Goal: Task Accomplishment & Management: Complete application form

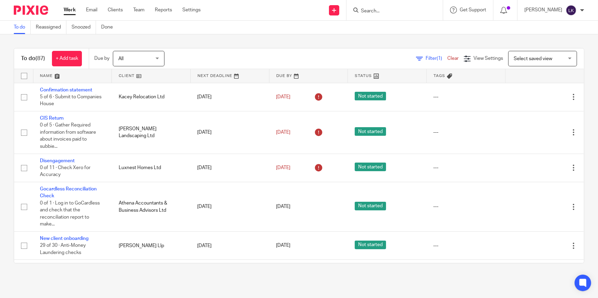
click at [379, 13] on input "Search" at bounding box center [391, 11] width 62 height 6
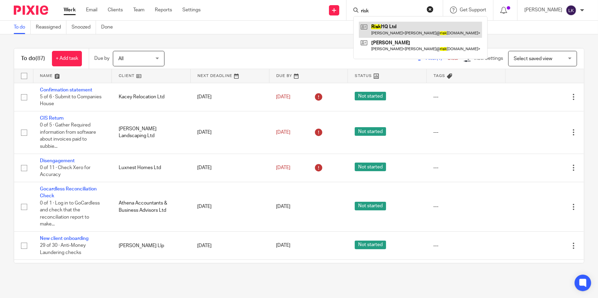
type input "risk"
click at [382, 26] on link at bounding box center [420, 30] width 123 height 16
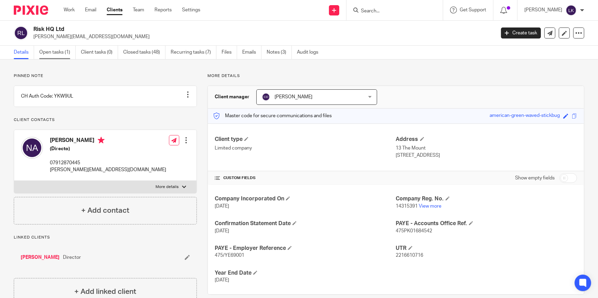
click at [52, 58] on link "Open tasks (1)" at bounding box center [57, 52] width 36 height 13
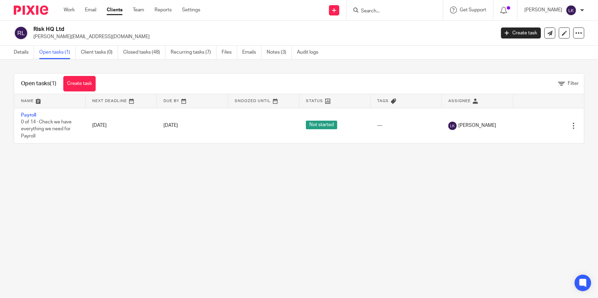
click at [80, 75] on div "Open tasks (1) Create task" at bounding box center [58, 84] width 88 height 20
click at [84, 82] on link "Create task" at bounding box center [79, 83] width 32 height 15
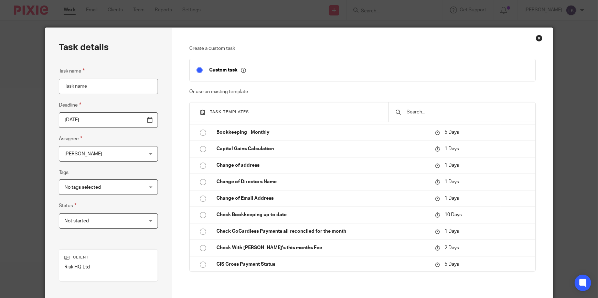
scroll to position [187, 0]
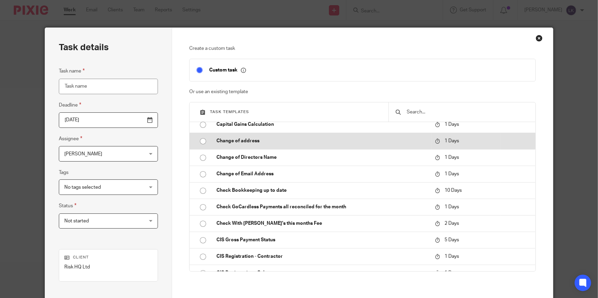
click at [256, 142] on p "Change of address" at bounding box center [321, 141] width 211 height 7
type input "2025-09-19"
type input "Change of address"
checkbox input "false"
radio input "true"
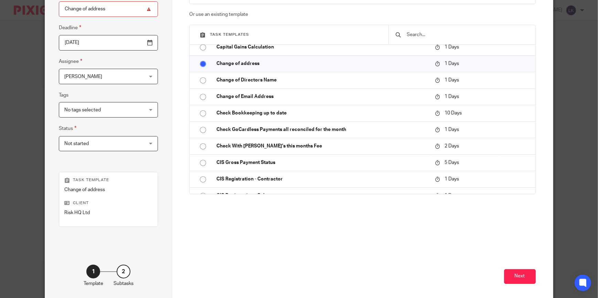
scroll to position [108, 0]
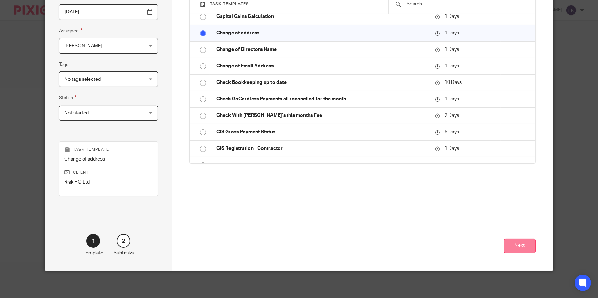
click at [527, 247] on button "Next" at bounding box center [520, 246] width 32 height 15
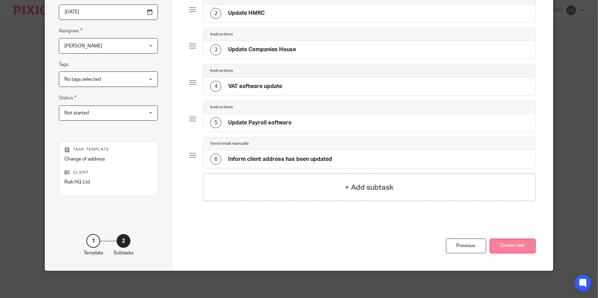
click at [522, 246] on button "Create task" at bounding box center [512, 246] width 46 height 15
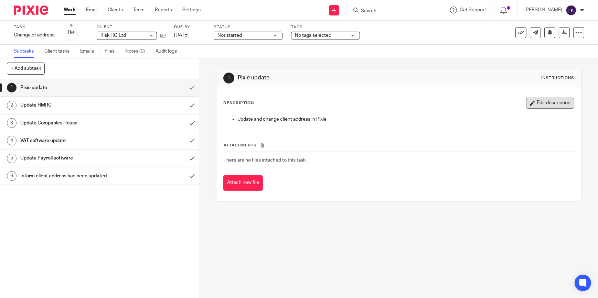
click at [549, 103] on button "Edit description" at bounding box center [550, 103] width 48 height 11
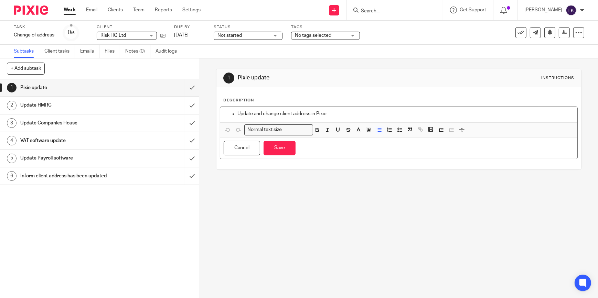
click at [336, 115] on p "Update and change client address in Pixie" at bounding box center [405, 113] width 336 height 7
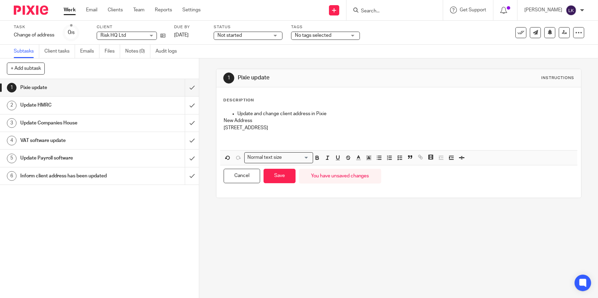
click at [319, 124] on p "9 Greyfriars Road, Reading, RG1 1NU" at bounding box center [399, 127] width 350 height 7
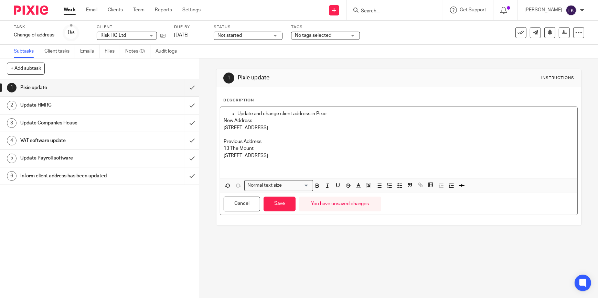
click at [265, 149] on p "13 The Mount" at bounding box center [399, 148] width 350 height 7
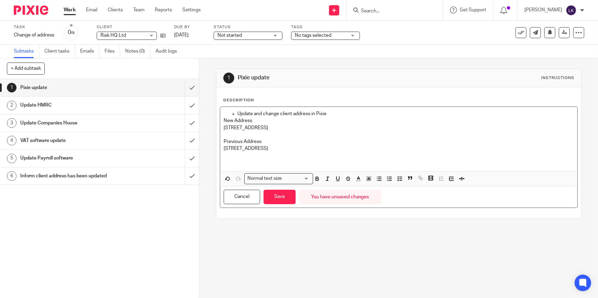
click at [340, 148] on p "13 The Mount, Reading, RG1 5HL" at bounding box center [399, 148] width 350 height 7
click at [286, 203] on button "Save" at bounding box center [279, 197] width 32 height 15
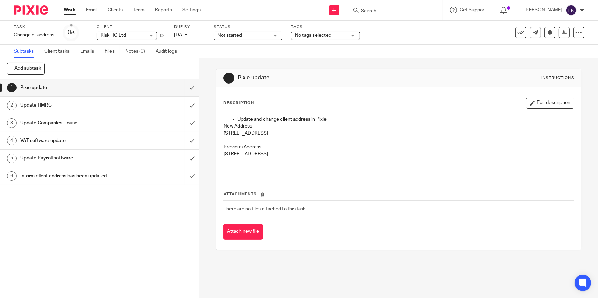
click at [67, 11] on link "Work" at bounding box center [70, 10] width 12 height 7
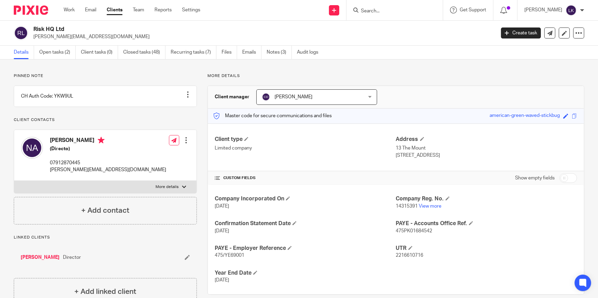
drag, startPoint x: 434, startPoint y: 156, endPoint x: 393, endPoint y: 150, distance: 41.3
click at [396, 150] on div "Address 13 The Mount Reading, RG1 5HL" at bounding box center [486, 147] width 181 height 23
copy div "[STREET_ADDRESS]"
click at [75, 145] on h4 "[PERSON_NAME]" at bounding box center [108, 141] width 116 height 9
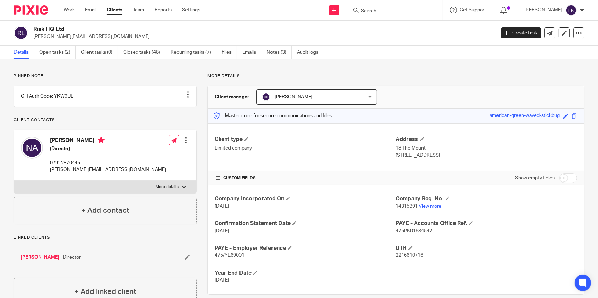
copy h4 "Adebowale"
drag, startPoint x: 86, startPoint y: 178, endPoint x: 50, endPoint y: 178, distance: 36.8
click at [50, 173] on p "[PERSON_NAME][EMAIL_ADDRESS][DOMAIN_NAME]" at bounding box center [108, 169] width 116 height 7
copy p "[PERSON_NAME][EMAIL_ADDRESS][DOMAIN_NAME]"
click at [68, 56] on link "Open tasks (2)" at bounding box center [57, 52] width 36 height 13
